Goal: Task Accomplishment & Management: Manage account settings

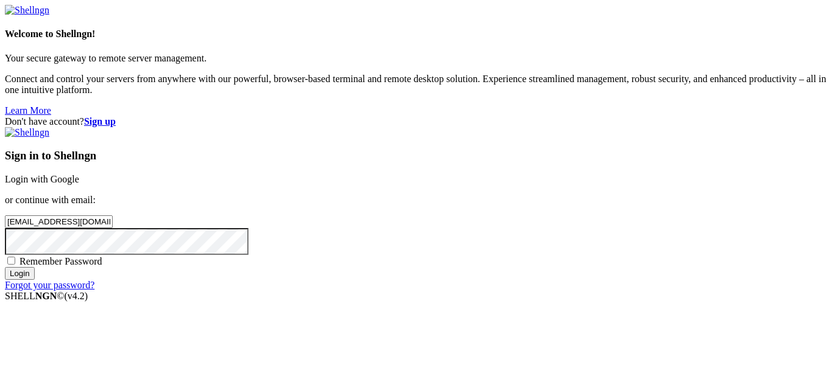
type input "[EMAIL_ADDRESS][DOMAIN_NAME]"
click at [5, 267] on input "Login" at bounding box center [20, 273] width 30 height 13
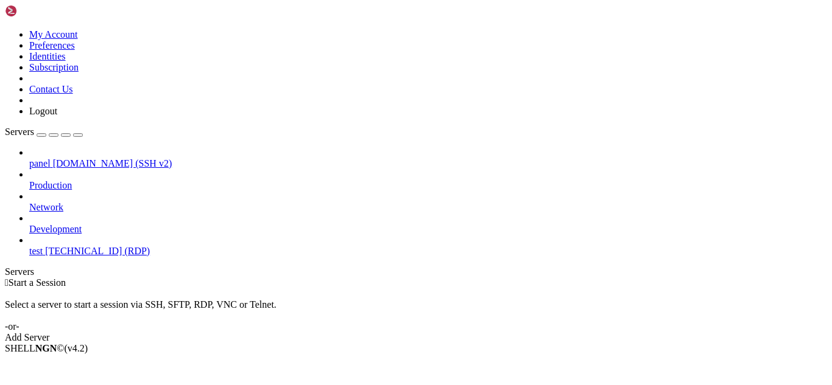
click at [106, 246] on span "[TECHNICAL_ID] (RDP)" at bounding box center [97, 251] width 105 height 10
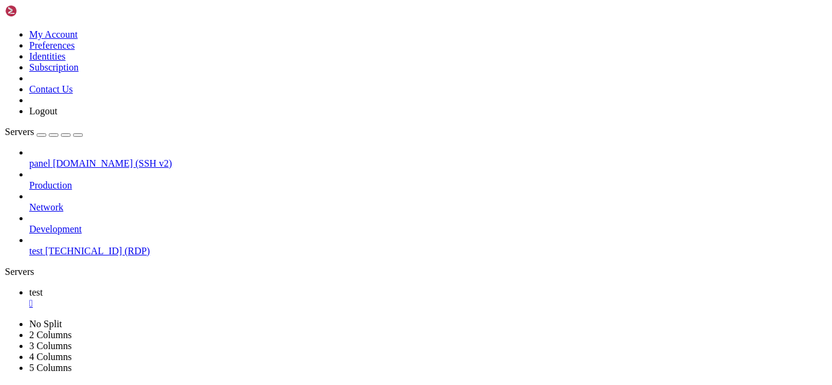
click at [198, 298] on div "" at bounding box center [427, 303] width 797 height 11
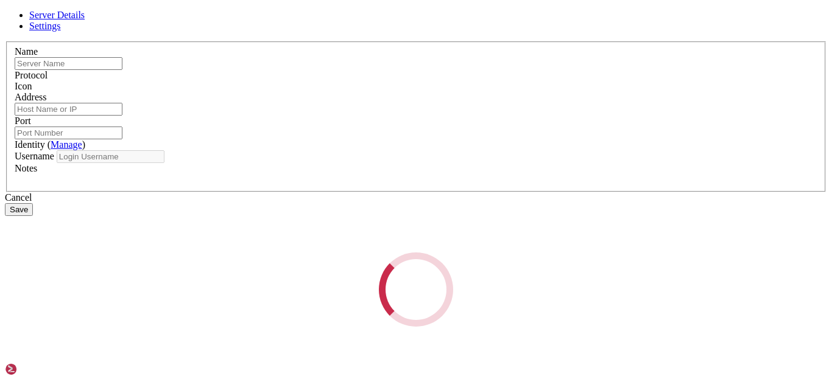
type input "test"
type input "[TECHNICAL_ID]"
type input "3389"
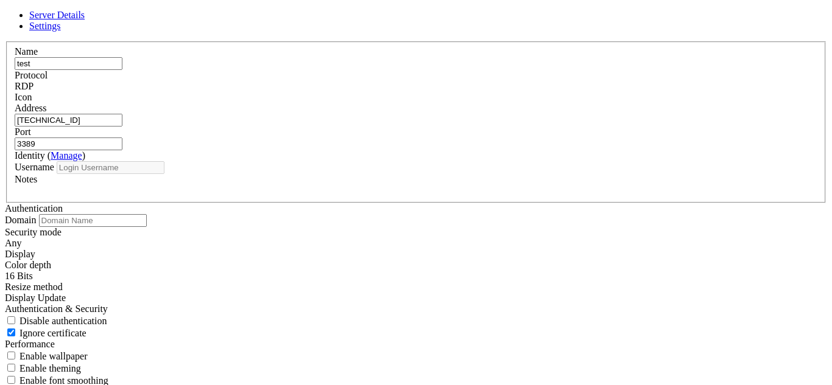
type input "Administrator"
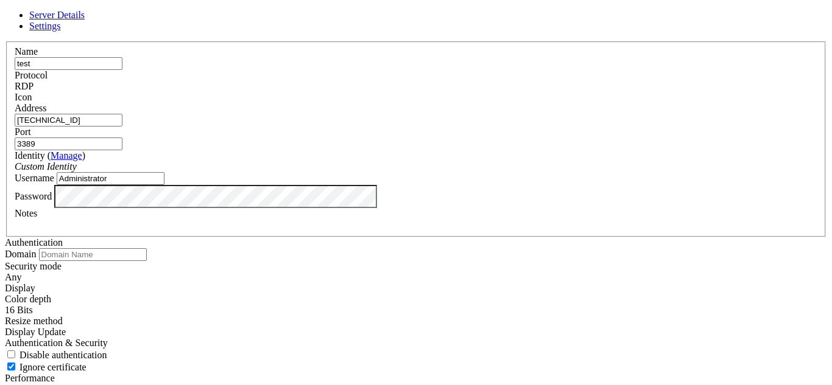
click at [827, 217] on div "Server Details Settings Name test Protocol RDP Icon" at bounding box center [416, 227] width 822 height 435
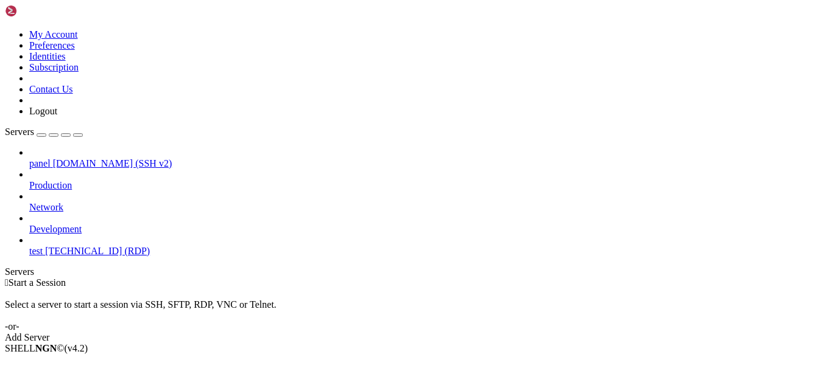
click at [43, 246] on span "test" at bounding box center [35, 251] width 13 height 10
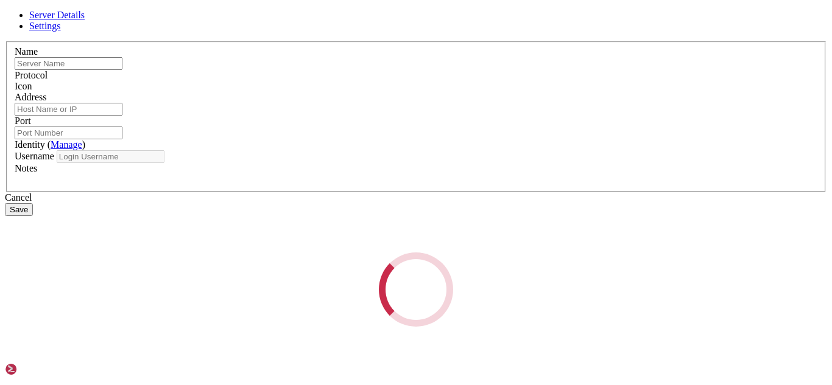
type input "test"
type input "[TECHNICAL_ID]"
type input "3389"
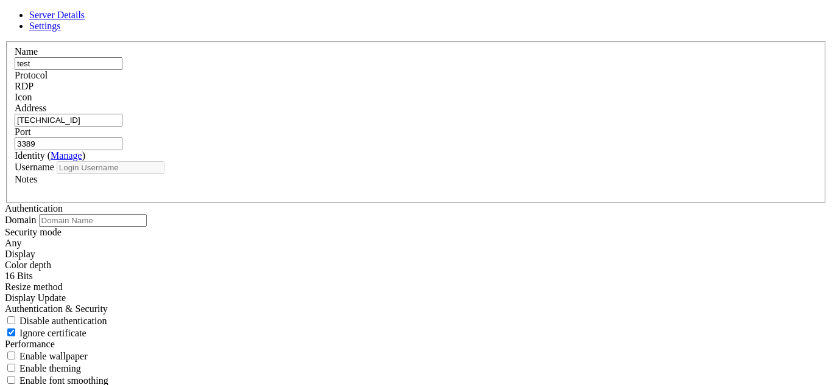
type input "Administrator"
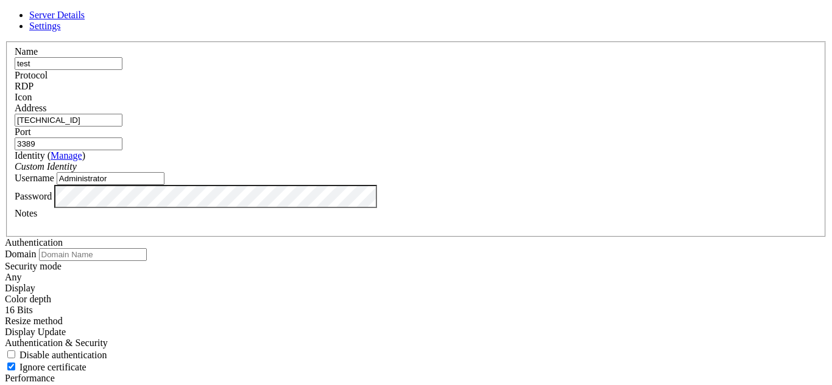
click at [61, 31] on link "Settings" at bounding box center [45, 26] width 32 height 10
click at [85, 20] on link "Server Details" at bounding box center [56, 15] width 55 height 10
click at [122, 114] on input "[TECHNICAL_ID]" at bounding box center [69, 120] width 108 height 13
paste input "[DOMAIN_NAME]"
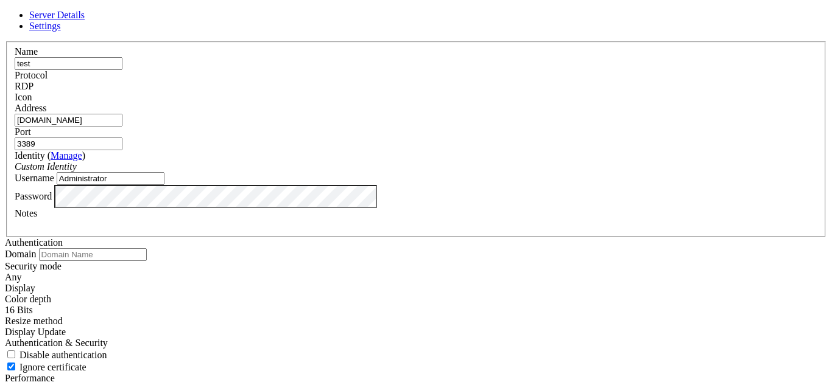
scroll to position [0, 45]
type input "[DOMAIN_NAME]"
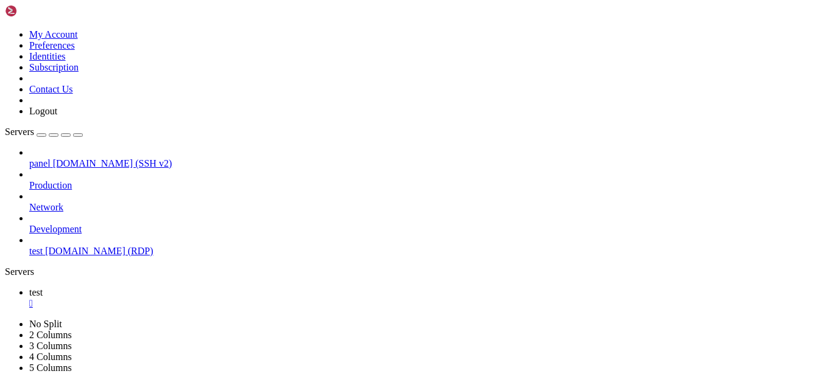
click at [29, 246] on icon at bounding box center [29, 246] width 0 height 0
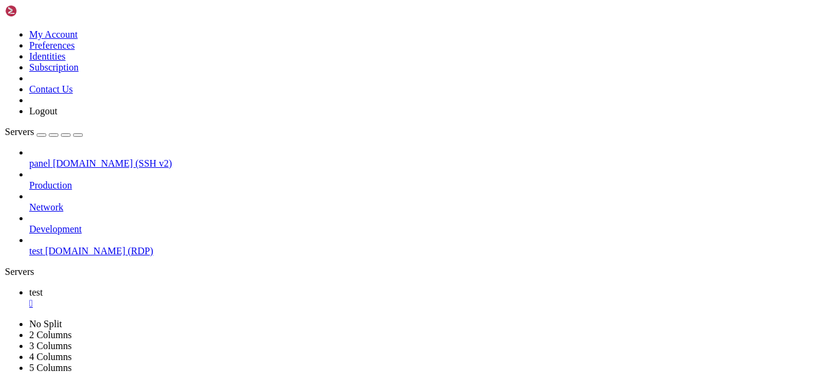
click at [43, 246] on span "test" at bounding box center [35, 251] width 13 height 10
click at [198, 298] on div "" at bounding box center [427, 303] width 797 height 11
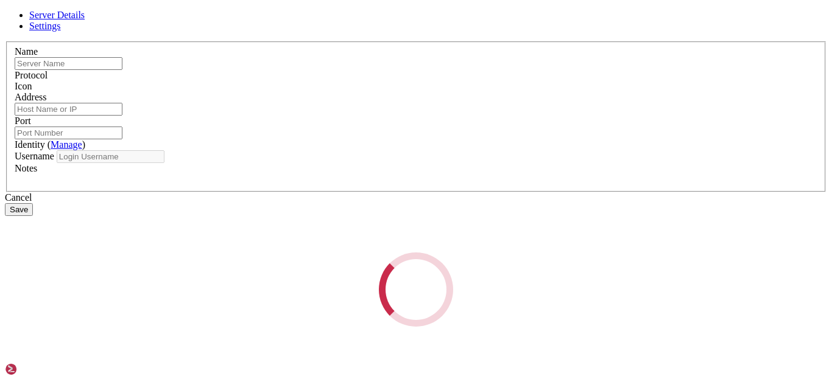
type input "test"
type input "[DOMAIN_NAME]"
type input "3389"
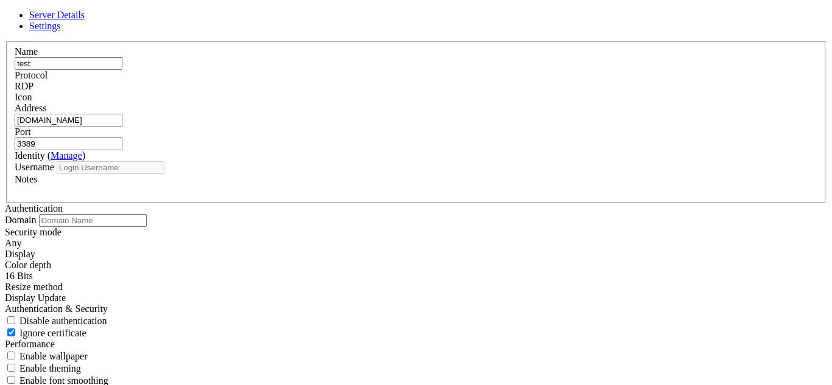
type input "Administrator"
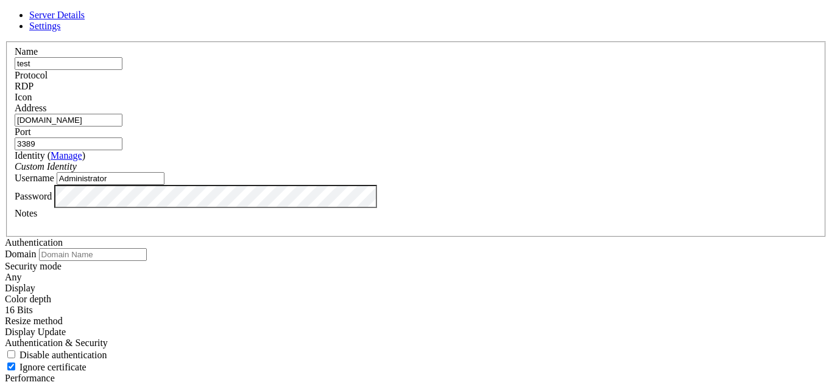
click at [61, 31] on link "Settings" at bounding box center [45, 26] width 32 height 10
click at [85, 20] on span "Server Details" at bounding box center [56, 15] width 55 height 10
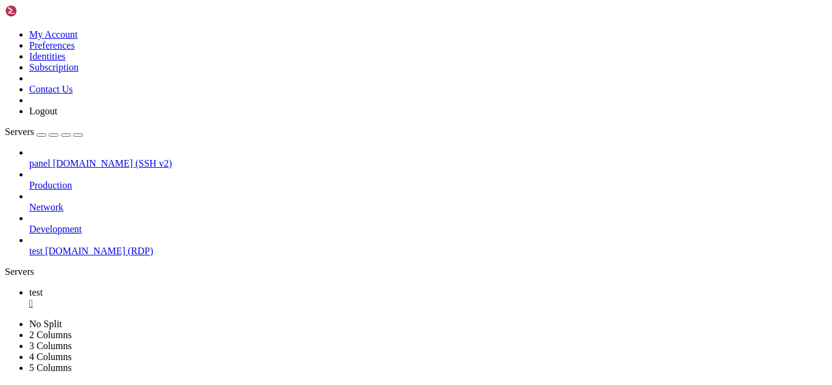
click at [197, 298] on div "" at bounding box center [427, 303] width 797 height 11
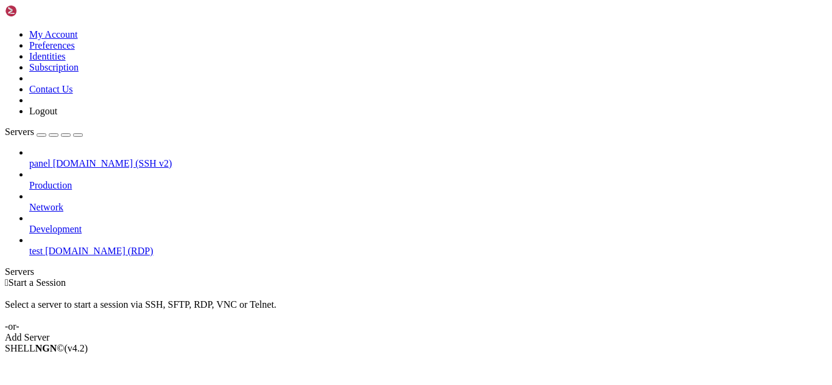
click at [43, 246] on span "test" at bounding box center [35, 251] width 13 height 10
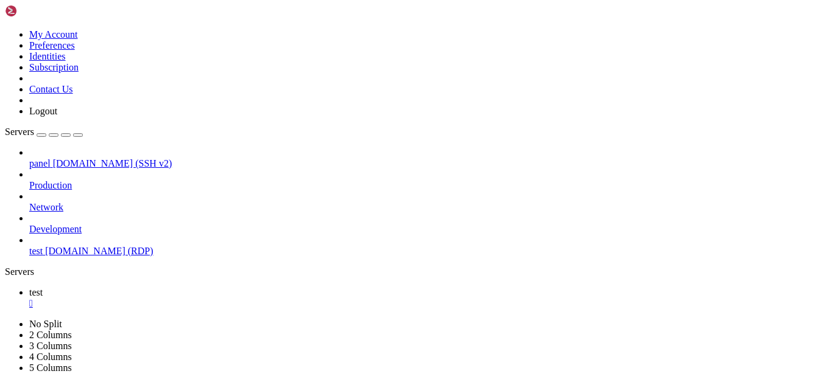
scroll to position [0, 0]
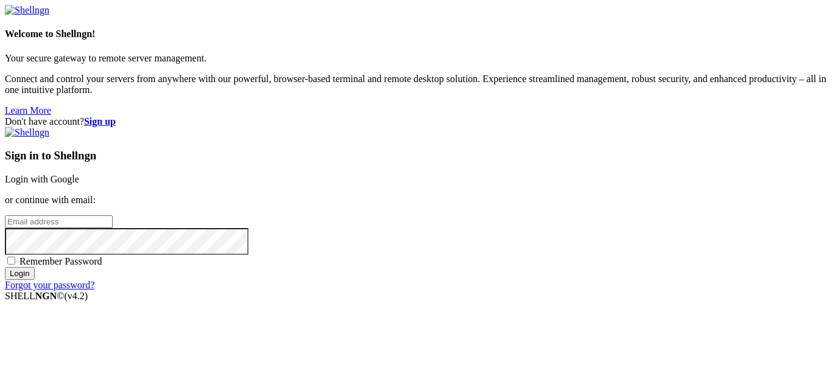
click at [113, 216] on input "email" at bounding box center [59, 222] width 108 height 13
type input "[EMAIL_ADDRESS][DOMAIN_NAME]"
click at [5, 267] on input "Login" at bounding box center [20, 273] width 30 height 13
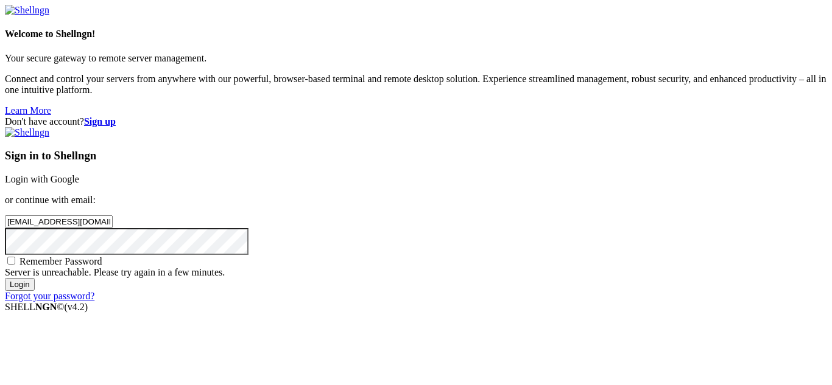
click at [102, 256] on span "Remember Password" at bounding box center [60, 261] width 83 height 10
click at [15, 257] on input "Remember Password" at bounding box center [11, 261] width 8 height 8
checkbox input "true"
click at [35, 291] on input "Login" at bounding box center [20, 284] width 30 height 13
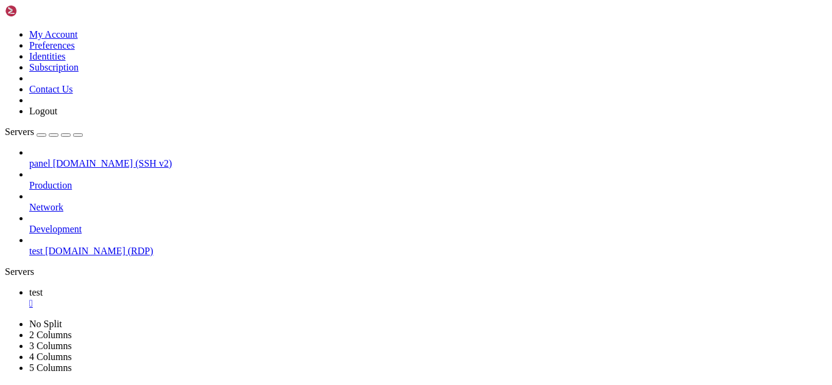
click at [107, 158] on span "[DOMAIN_NAME] (SSH v2)" at bounding box center [112, 163] width 119 height 10
click at [257, 309] on link "panel " at bounding box center [427, 320] width 797 height 22
click at [259, 320] on div "" at bounding box center [427, 325] width 797 height 11
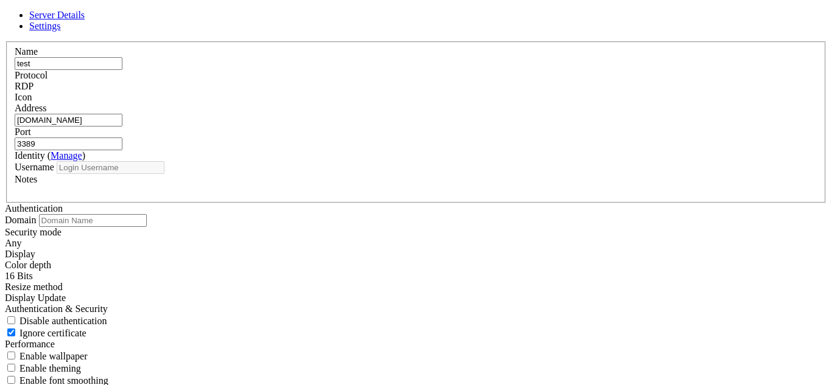
type input "Administrator"
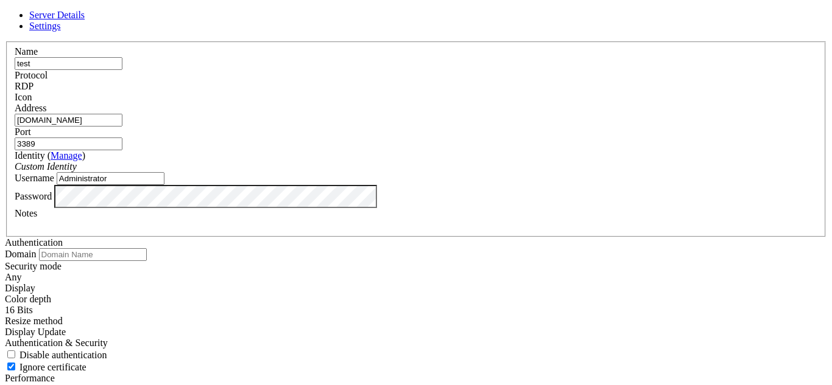
click at [517, 127] on div "Port 3389" at bounding box center [416, 139] width 802 height 24
click at [122, 138] on input "3389" at bounding box center [69, 144] width 108 height 13
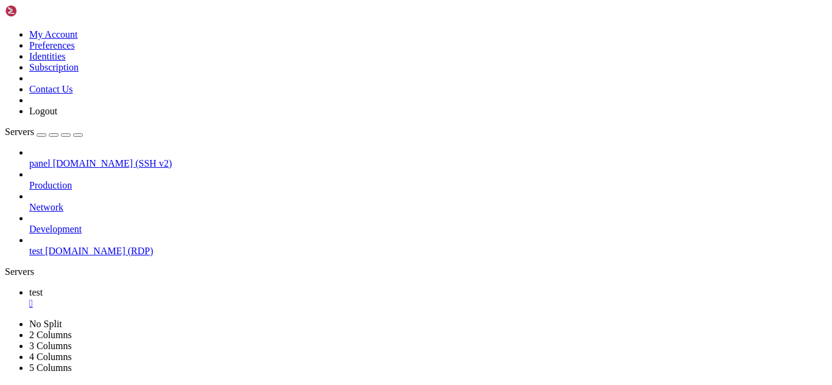
click at [113, 158] on link "panel [DOMAIN_NAME] (SSH v2)" at bounding box center [427, 163] width 797 height 11
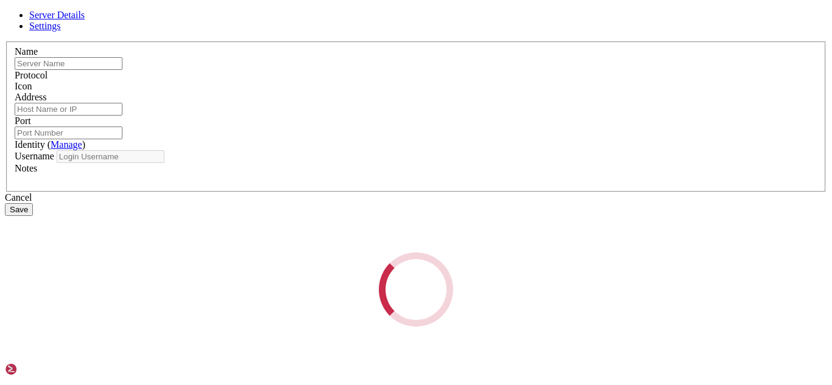
type input "panel"
type input "[DOMAIN_NAME]"
type input "22"
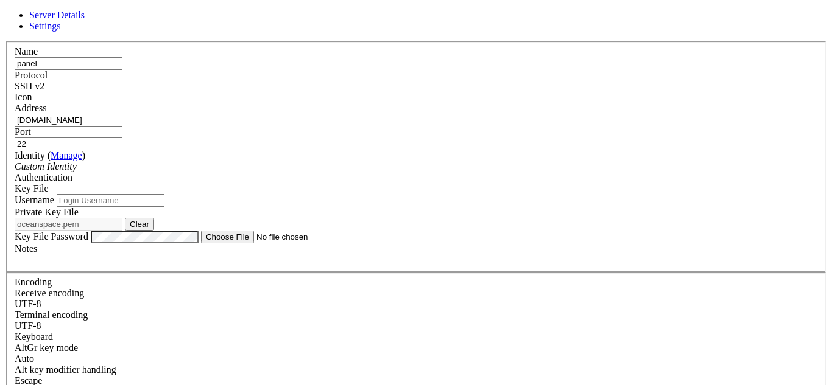
type input "ubuntu"
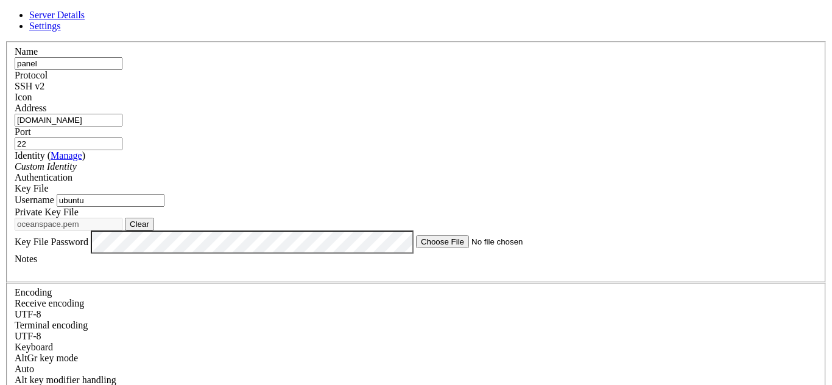
click at [122, 127] on input "[DOMAIN_NAME]" at bounding box center [69, 120] width 108 height 13
paste input "[TECHNICAL_ID]"
type input "[TECHNICAL_ID]"
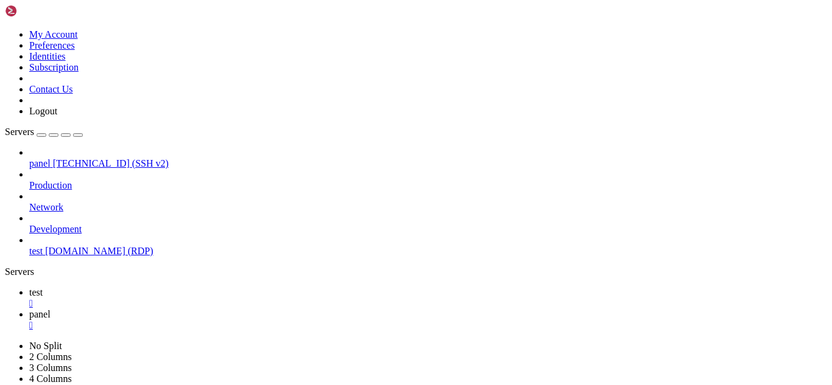
click at [100, 158] on span "[TECHNICAL_ID] (SSH v2)" at bounding box center [111, 163] width 116 height 10
click at [264, 320] on div "" at bounding box center [427, 325] width 797 height 11
click at [51, 309] on span "panel" at bounding box center [39, 314] width 21 height 10
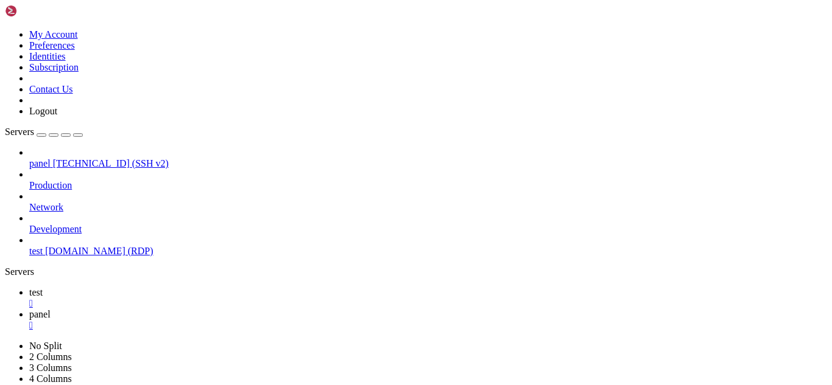
click at [176, 287] on link "test " at bounding box center [427, 298] width 797 height 22
click at [211, 309] on link "panel " at bounding box center [427, 320] width 797 height 22
click at [264, 320] on div "" at bounding box center [427, 325] width 797 height 11
click at [83, 246] on link "test [DOMAIN_NAME] (RDP)" at bounding box center [427, 251] width 797 height 11
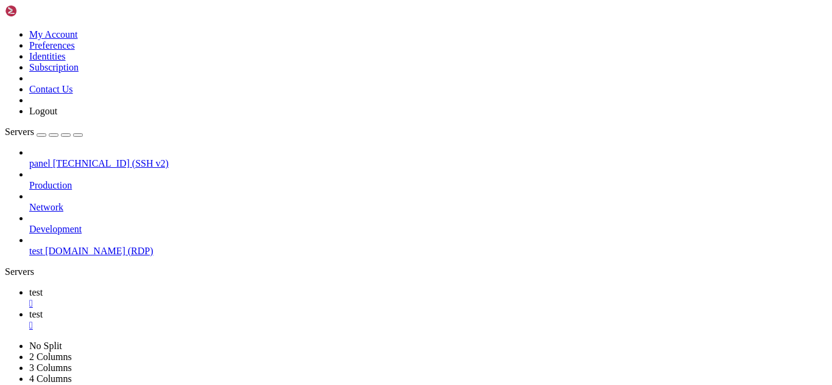
scroll to position [0, 0]
click at [200, 298] on div "" at bounding box center [427, 303] width 797 height 11
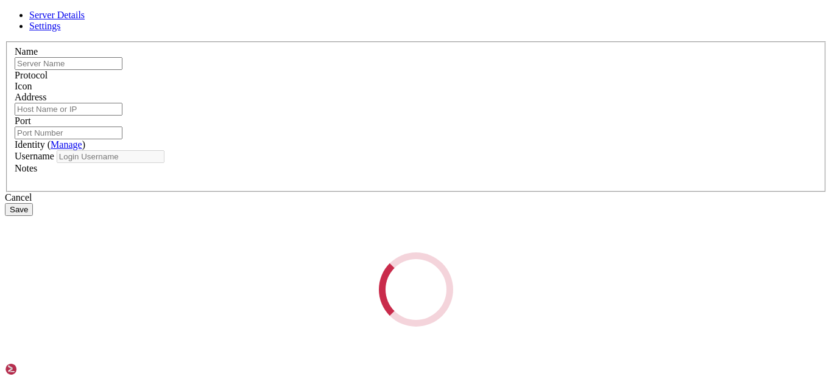
type input "test"
type input "[DOMAIN_NAME]"
type input "3389"
type input "Administrator"
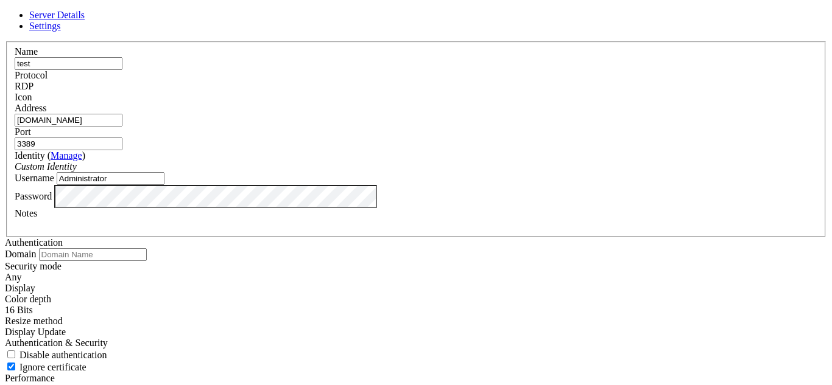
click at [122, 127] on input "[DOMAIN_NAME]" at bounding box center [69, 120] width 108 height 13
paste input "[TECHNICAL_ID]"
type input "[TECHNICAL_ID]"
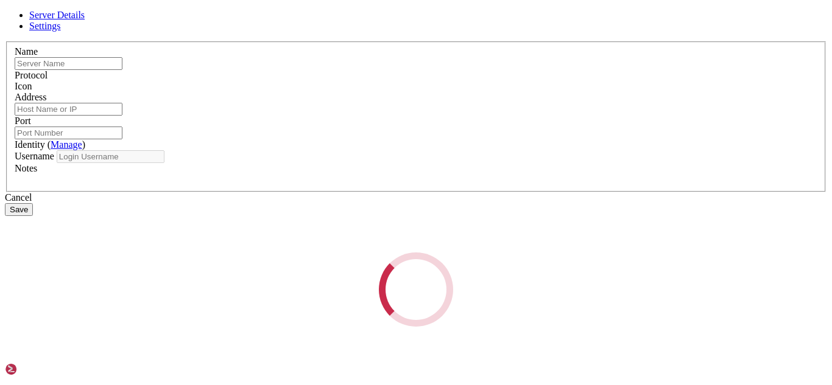
type input "test"
type input "[TECHNICAL_ID]"
type input "3389"
type input "Administrator"
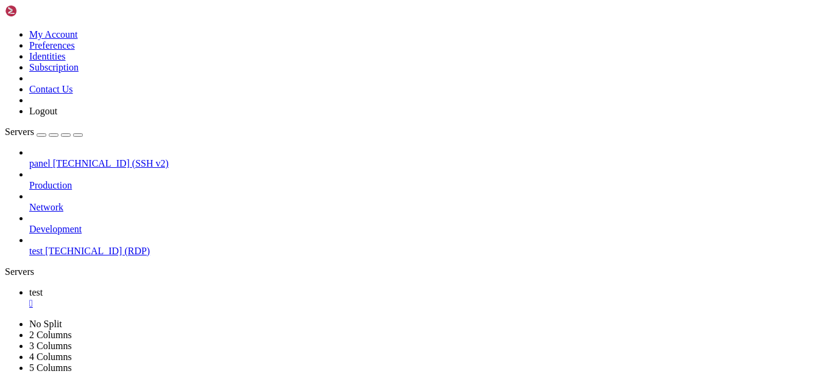
click at [43, 246] on span "test" at bounding box center [35, 251] width 13 height 10
click at [200, 298] on div "" at bounding box center [427, 303] width 797 height 11
